Goal: Task Accomplishment & Management: Manage account settings

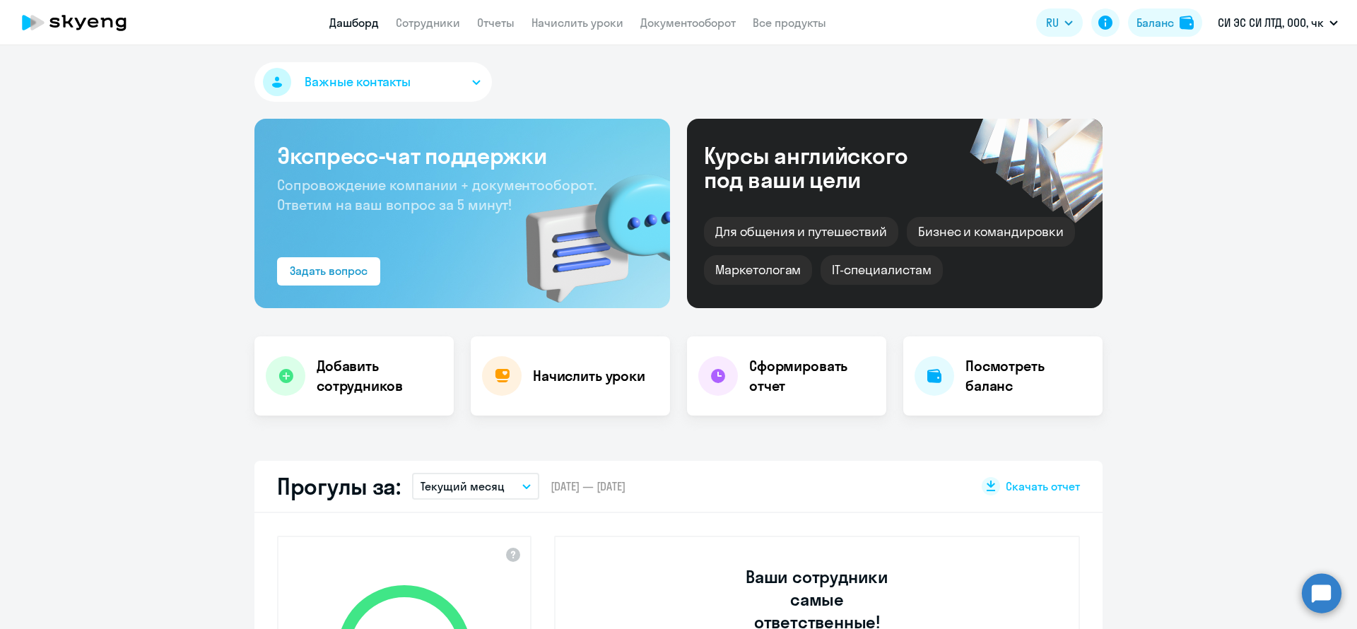
click at [456, 18] on link "Сотрудники" at bounding box center [428, 23] width 64 height 14
select select "30"
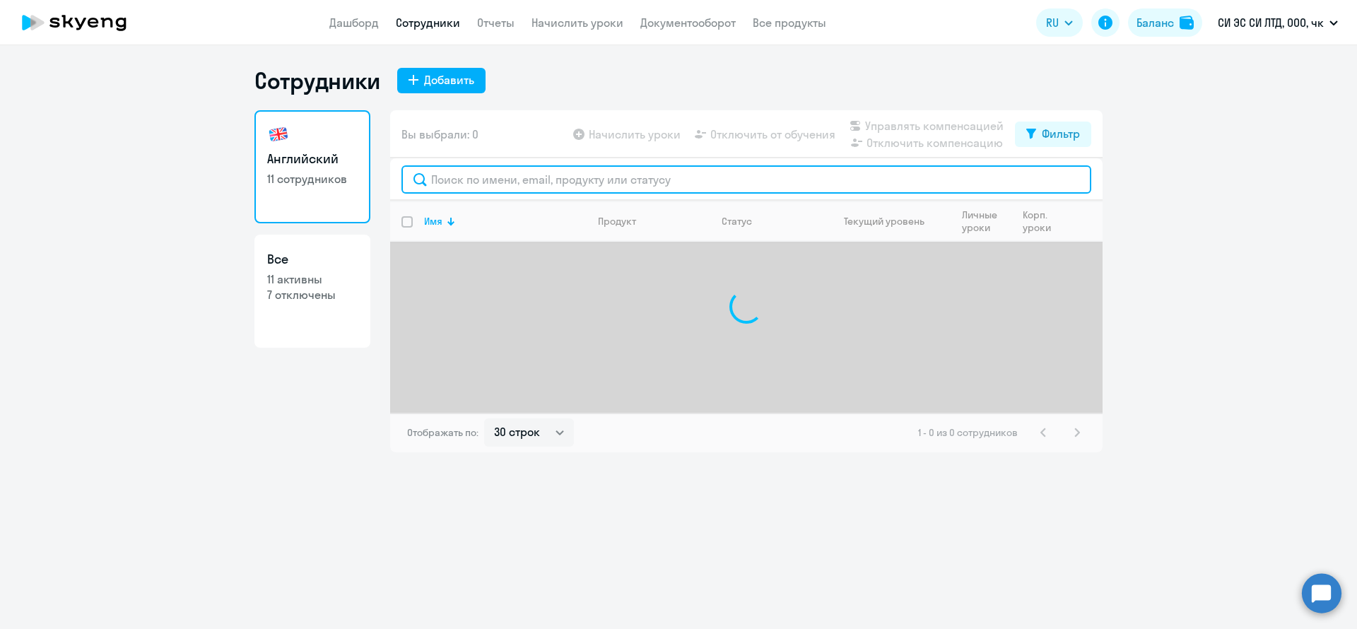
click at [504, 166] on input "text" at bounding box center [746, 179] width 690 height 28
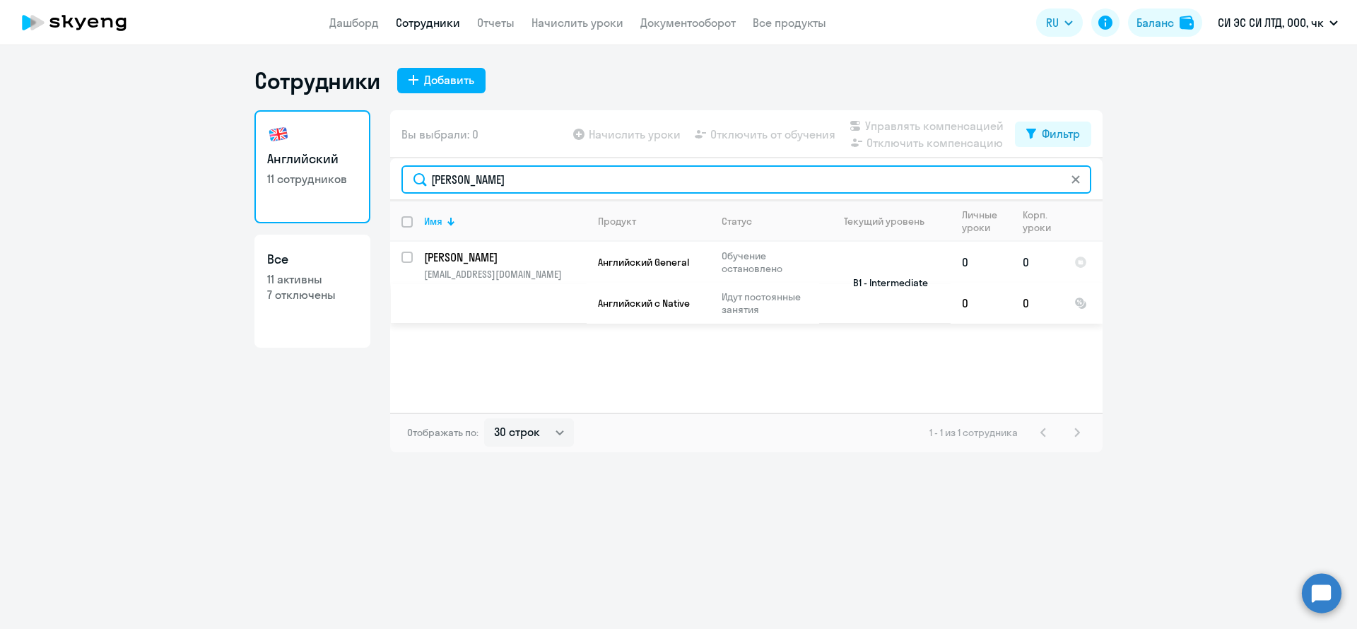
type input "[PERSON_NAME]"
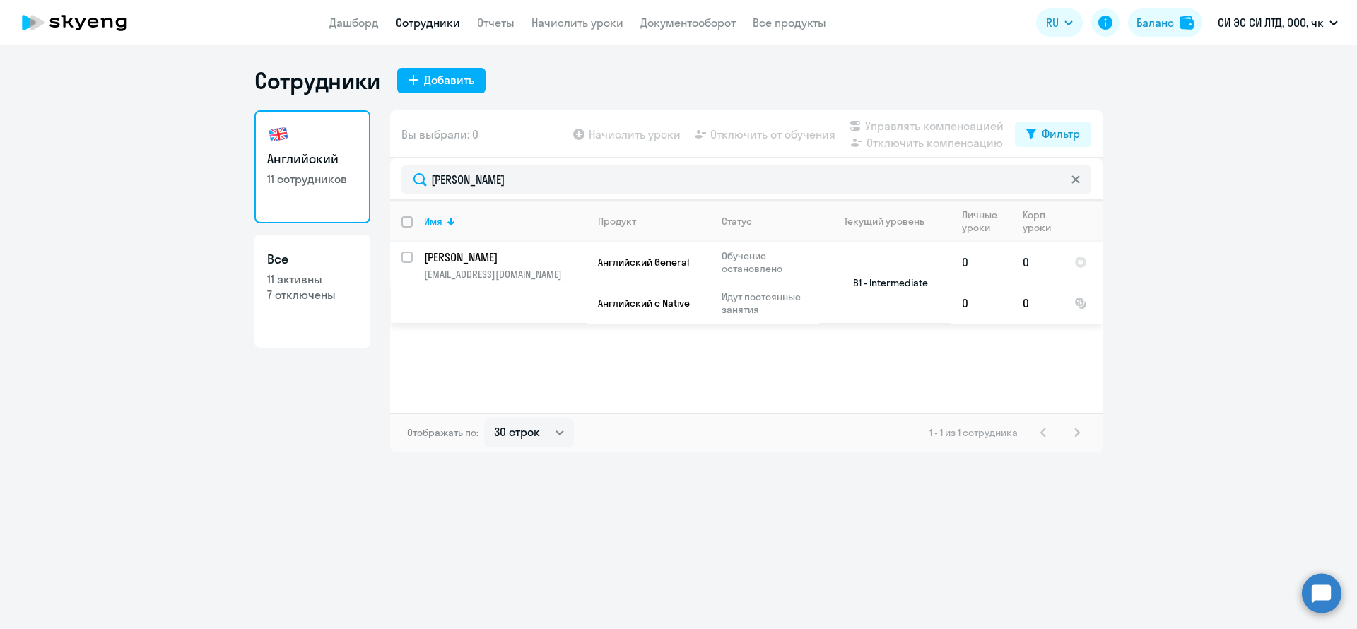
click at [411, 255] on input "select row 36859748" at bounding box center [415, 266] width 28 height 28
checkbox input "true"
click at [885, 119] on span "Управлять компенсацией" at bounding box center [934, 125] width 138 height 17
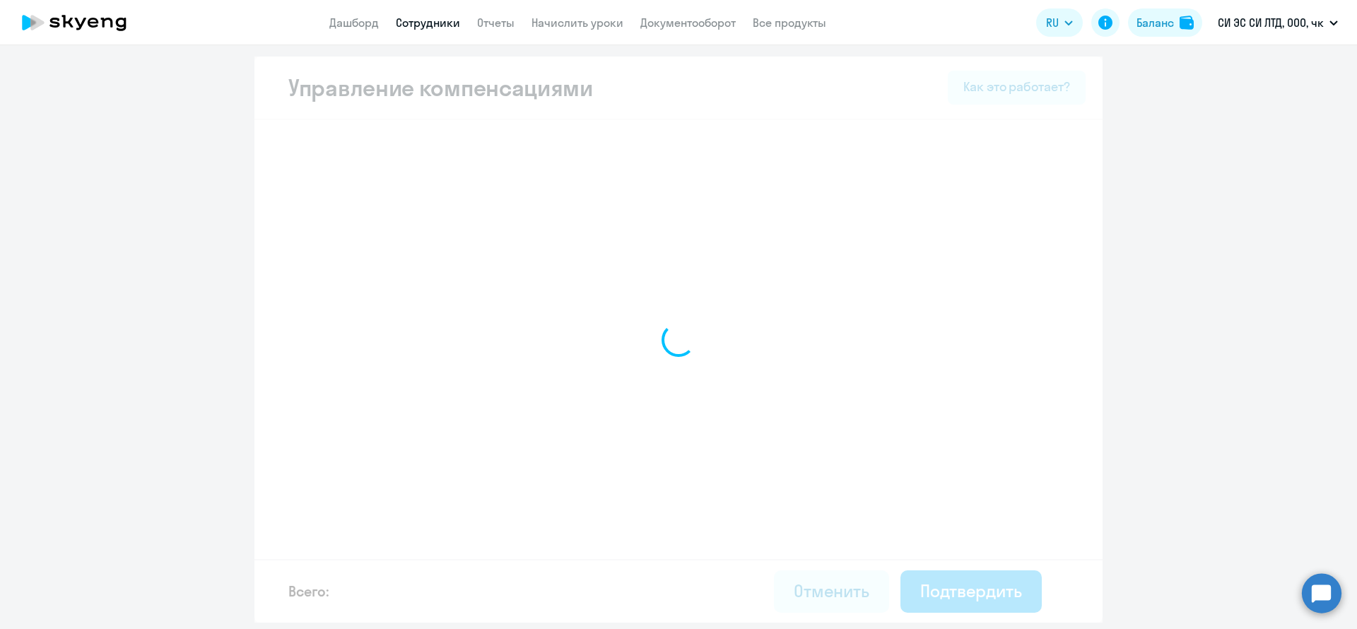
select select "MONTHLY"
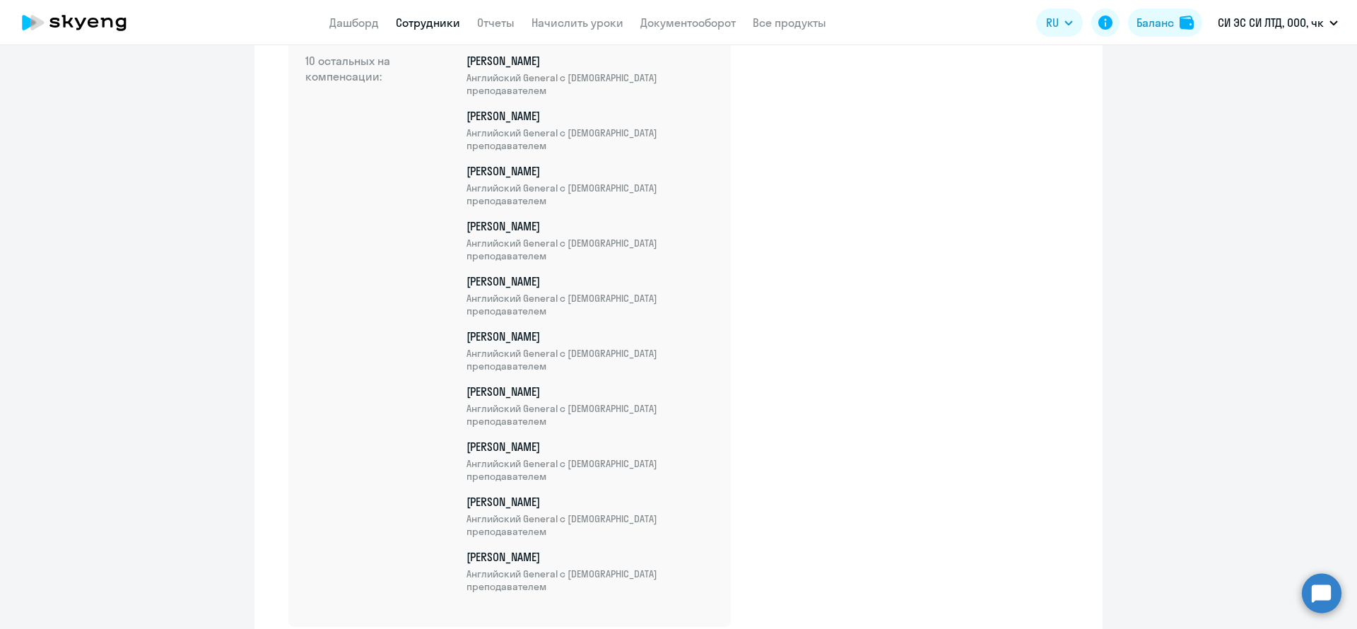
scroll to position [721, 0]
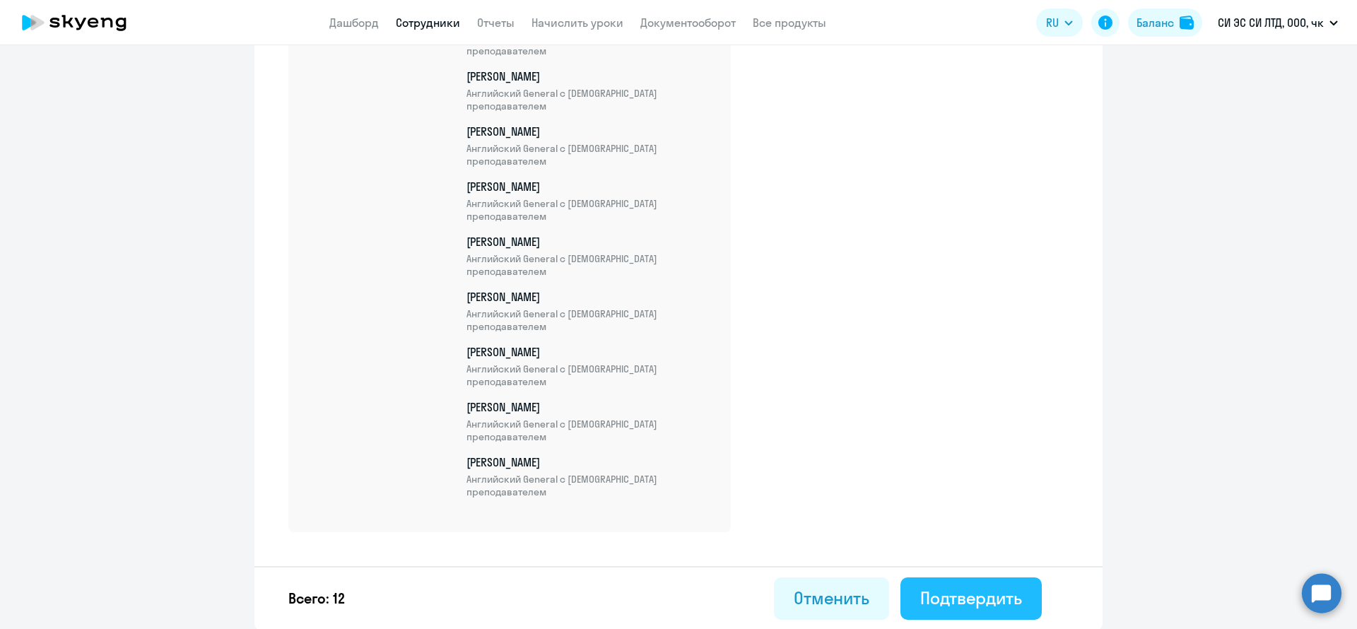
click at [965, 593] on div "Подтвердить" at bounding box center [971, 597] width 102 height 23
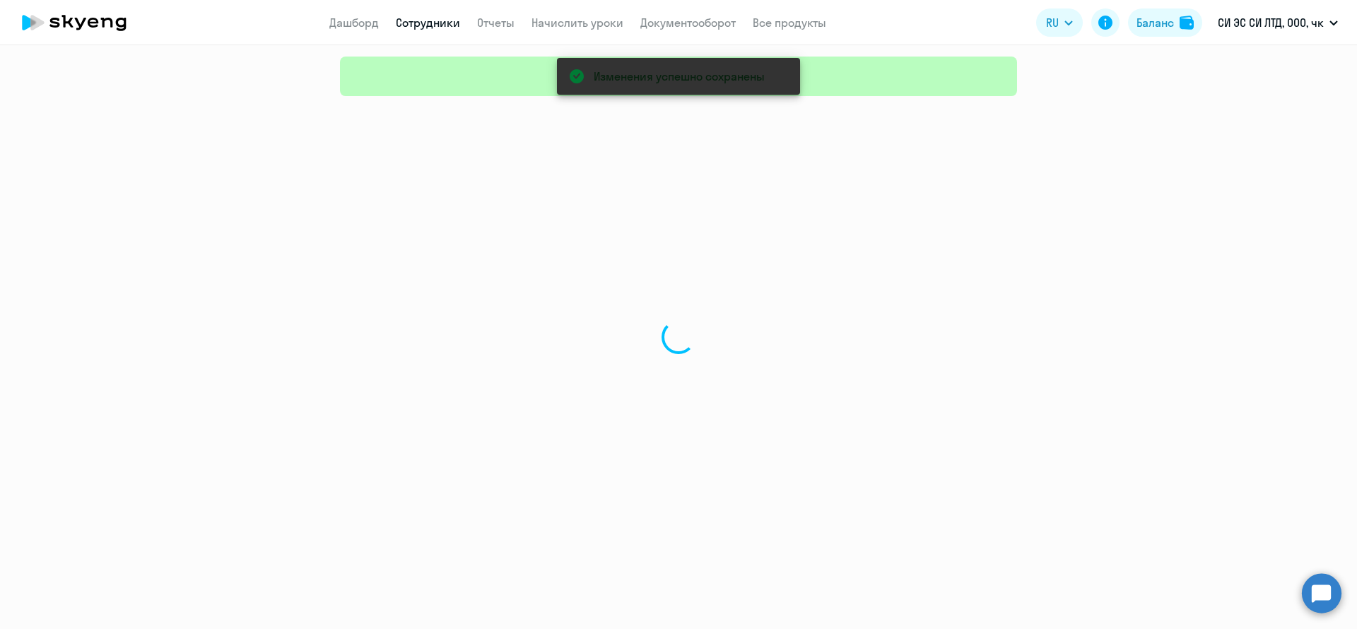
select select "30"
